Goal: Information Seeking & Learning: Learn about a topic

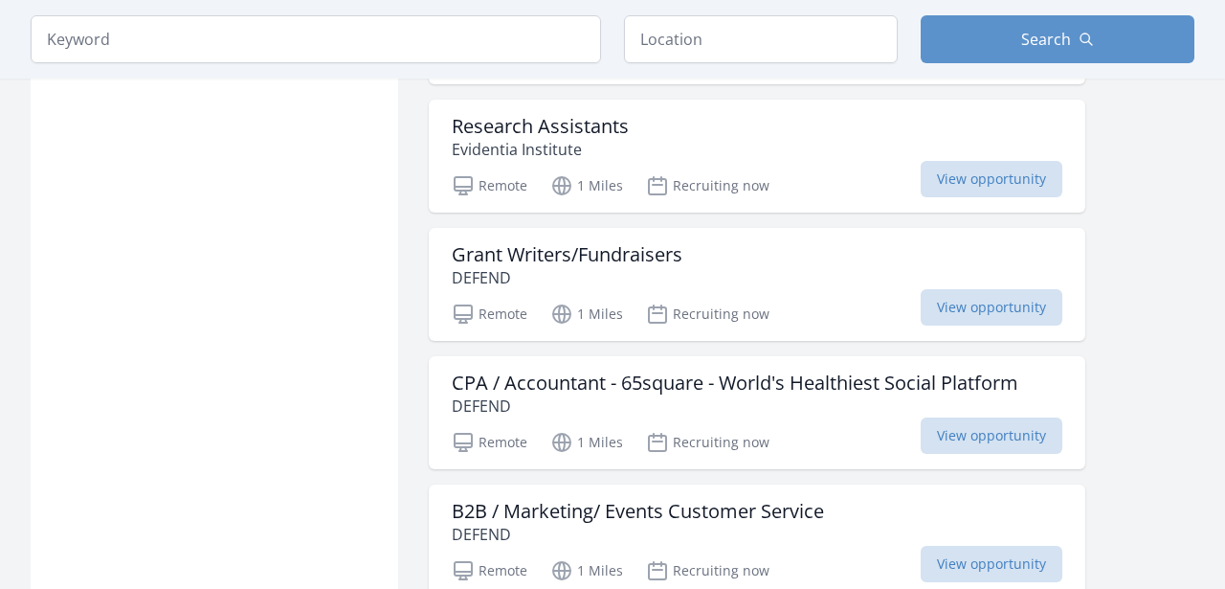
scroll to position [1610, 0]
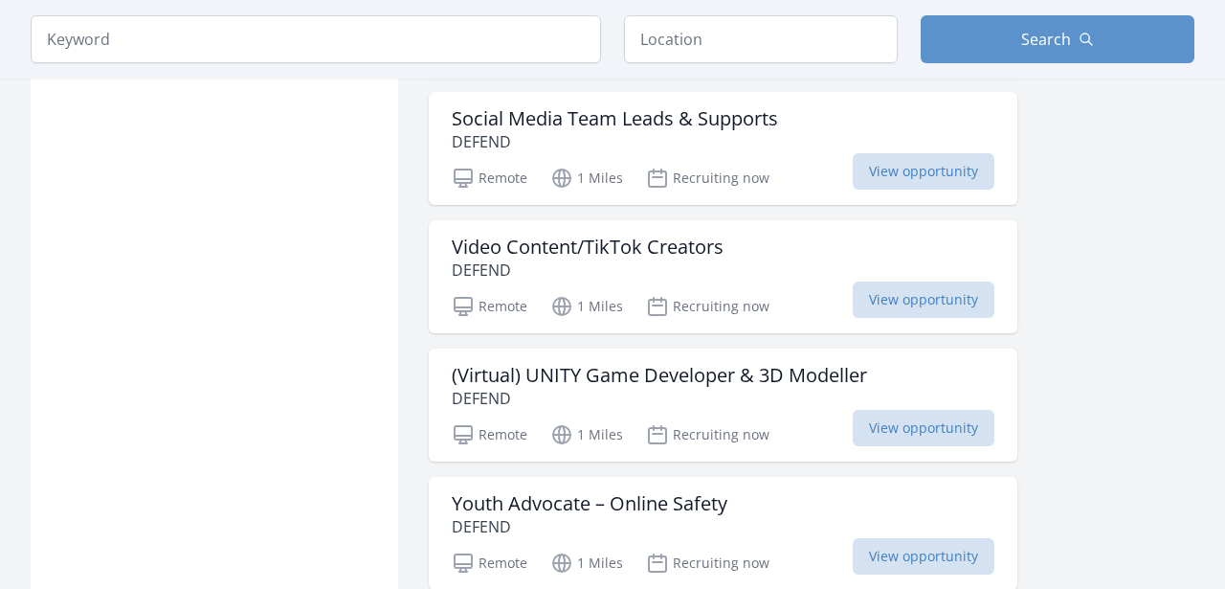
scroll to position [2253, 0]
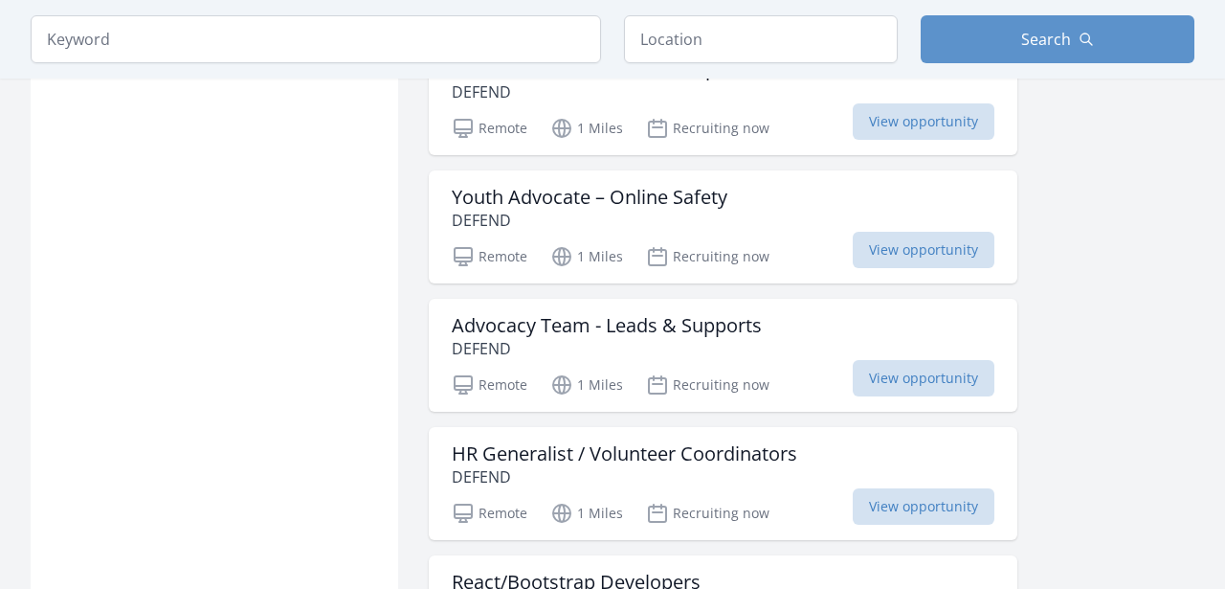
scroll to position [2562, 0]
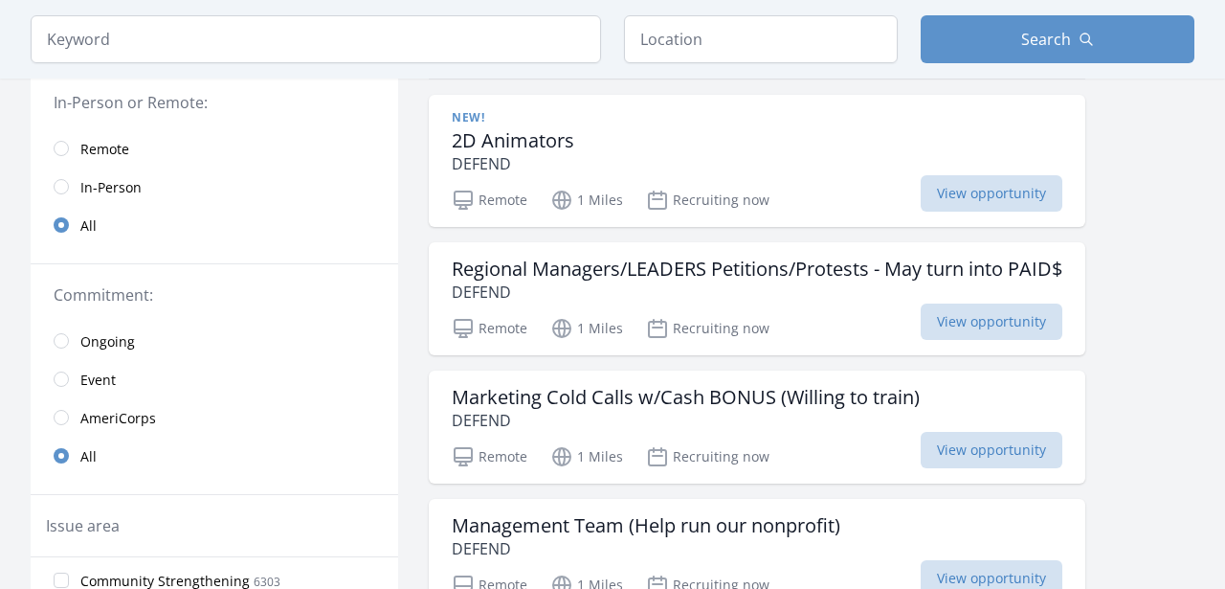
scroll to position [185, 0]
click at [503, 144] on h3 "2D Animators" at bounding box center [513, 141] width 123 height 23
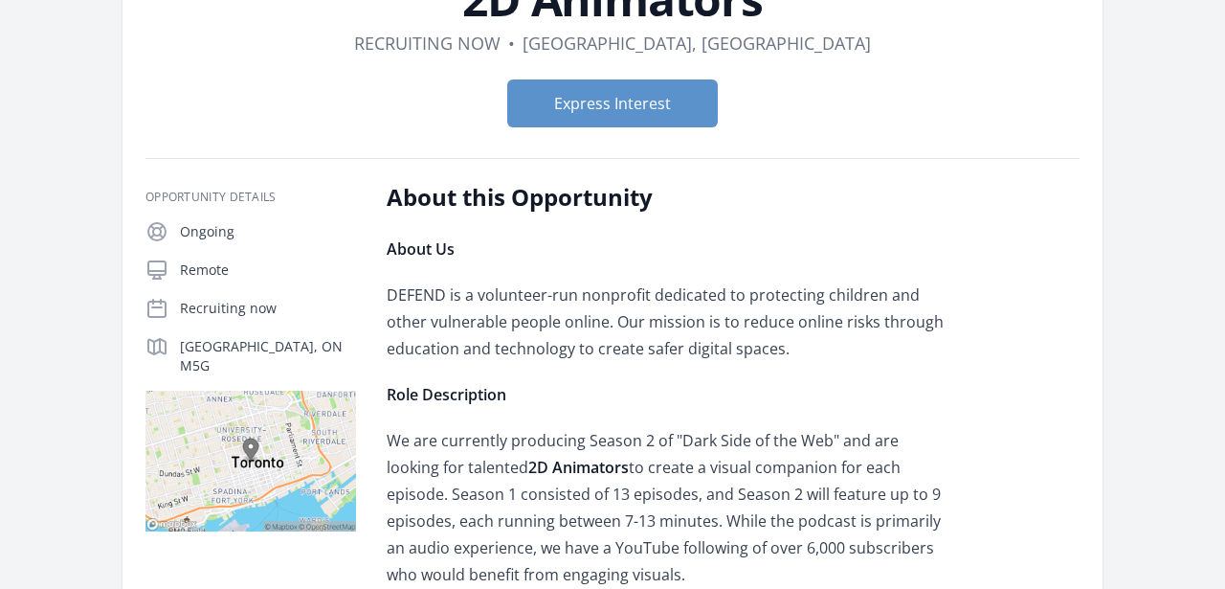
scroll to position [167, 0]
